Goal: Task Accomplishment & Management: Use online tool/utility

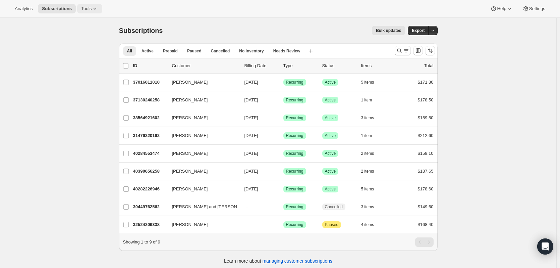
click at [90, 3] on div "Analytics Subscriptions Tools Help Settings" at bounding box center [280, 9] width 560 height 18
click at [87, 9] on span "Tools" at bounding box center [86, 8] width 10 height 5
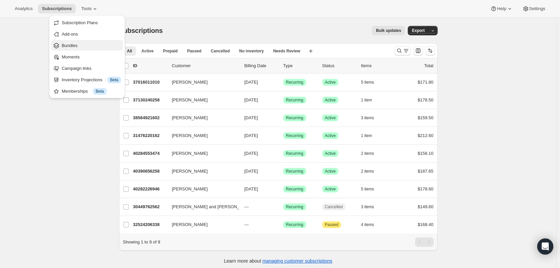
click at [73, 45] on span "Bundles" at bounding box center [70, 45] width 16 height 5
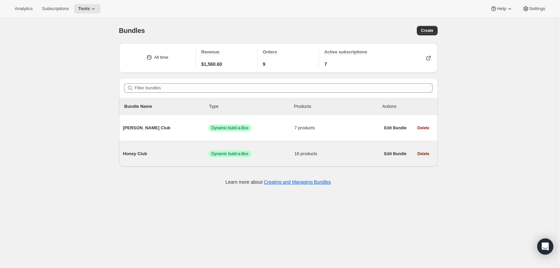
click at [337, 151] on span "16 products" at bounding box center [338, 153] width 86 height 7
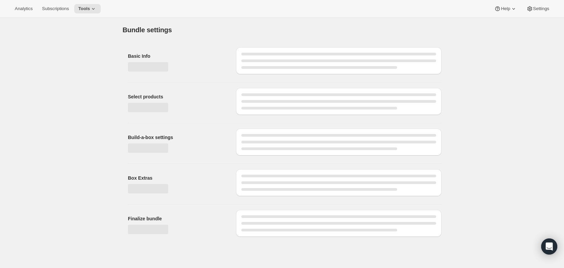
type input "Honey Club"
radio input "true"
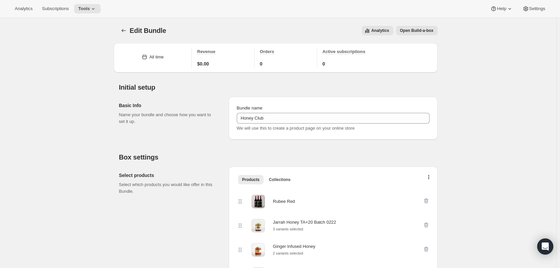
click at [423, 28] on span "Open Build-a-box" at bounding box center [417, 30] width 34 height 5
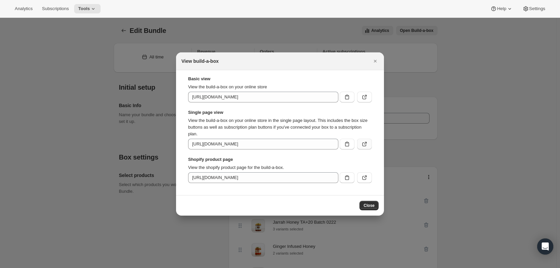
click at [366, 146] on icon ":r5n:" at bounding box center [364, 144] width 7 height 7
click at [371, 65] on div "View build-a-box" at bounding box center [280, 61] width 208 height 18
click at [372, 65] on button "Close" at bounding box center [375, 60] width 9 height 9
